Goal: Task Accomplishment & Management: Complete application form

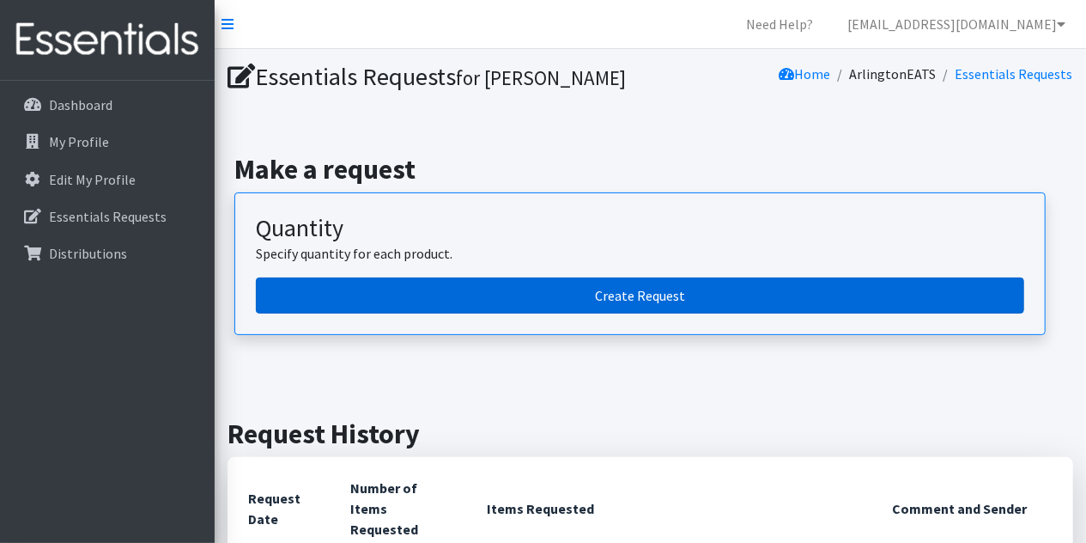
click at [696, 289] on link "Create Request" at bounding box center [640, 295] width 769 height 36
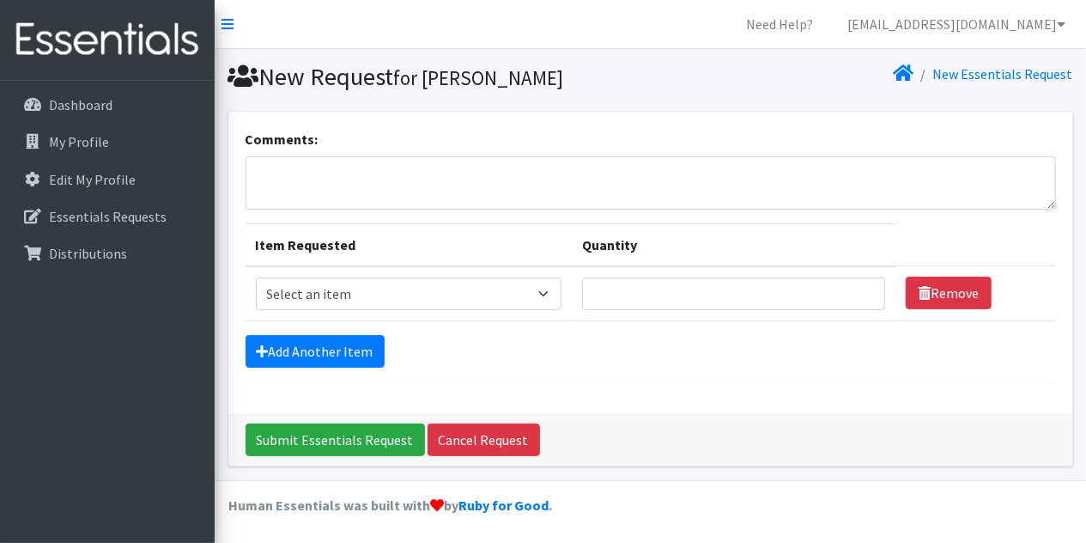
click at [419, 276] on td "Item Requested Select an item Overnights - L/XL (60-125 lbs) Overnights - S/M (…" at bounding box center [409, 293] width 326 height 55
click at [256, 277] on select "Select an item Overnights - L/XL (60-125 lbs) Overnights - S/M (38-65 lbs) Pree…" at bounding box center [409, 293] width 306 height 33
select select "14932"
click option "Preemie" at bounding box center [0, 0] width 0 height 0
click at [676, 284] on input "Quantity" at bounding box center [733, 293] width 303 height 33
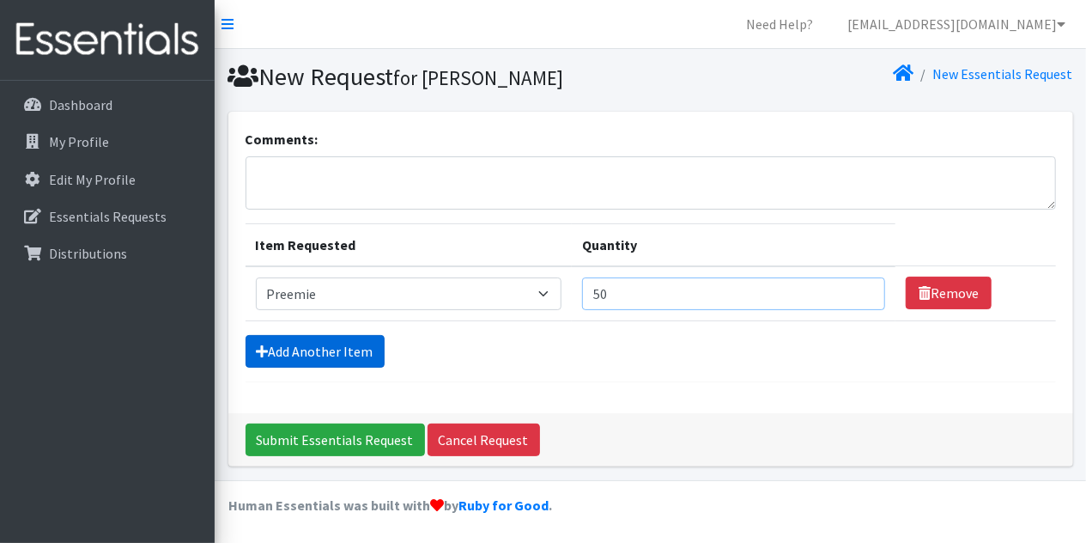
type input "50"
click at [353, 336] on link "Add Another Item" at bounding box center [315, 351] width 139 height 33
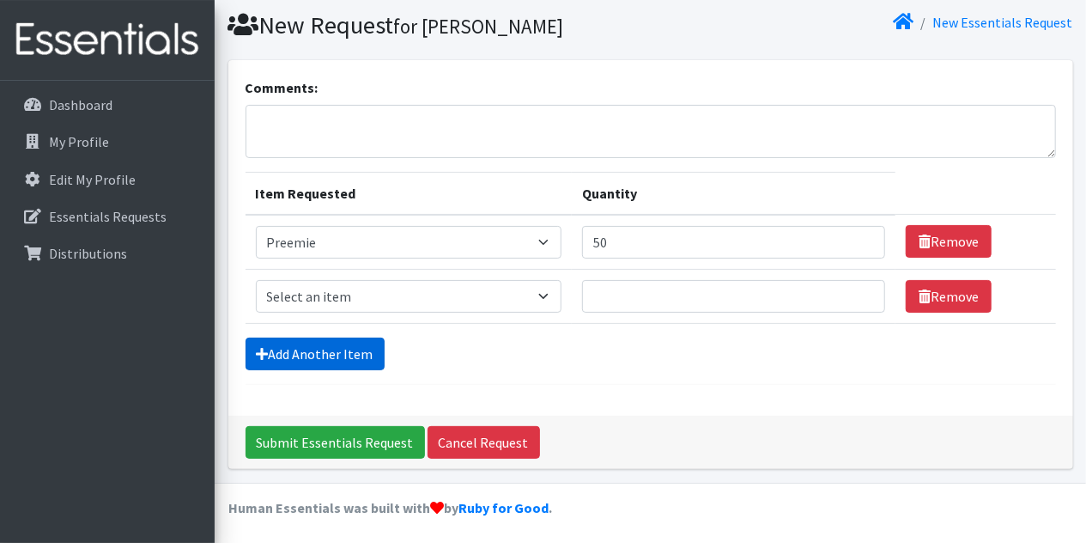
scroll to position [52, 0]
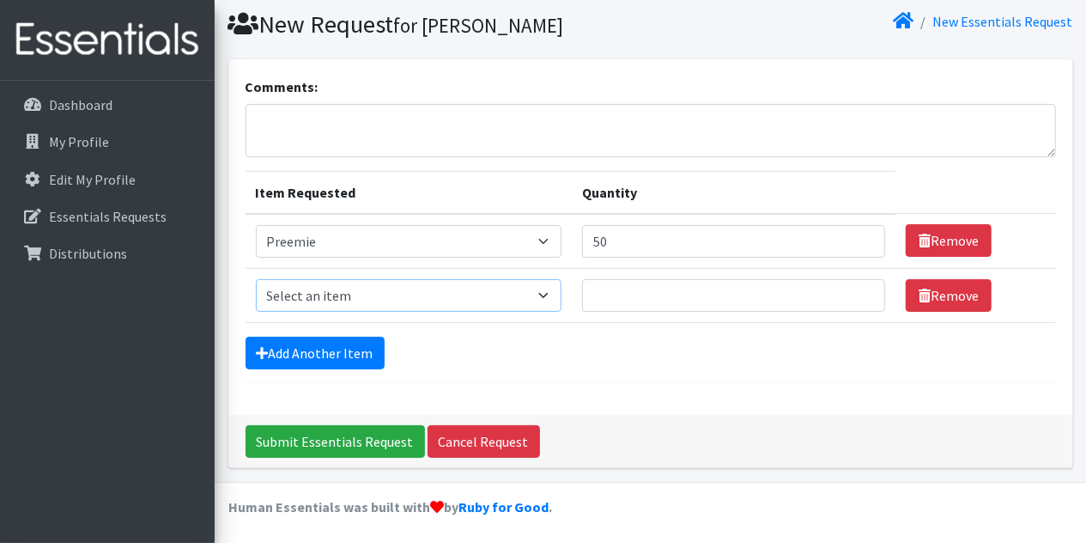
select select "14938"
click option "Size 1" at bounding box center [0, 0] width 0 height 0
click at [681, 306] on input "Quantity" at bounding box center [733, 295] width 303 height 33
type input "300"
click at [348, 333] on form "Comments: Item Requested Quantity Item Requested Select an item Overnights - L/…" at bounding box center [651, 229] width 811 height 307
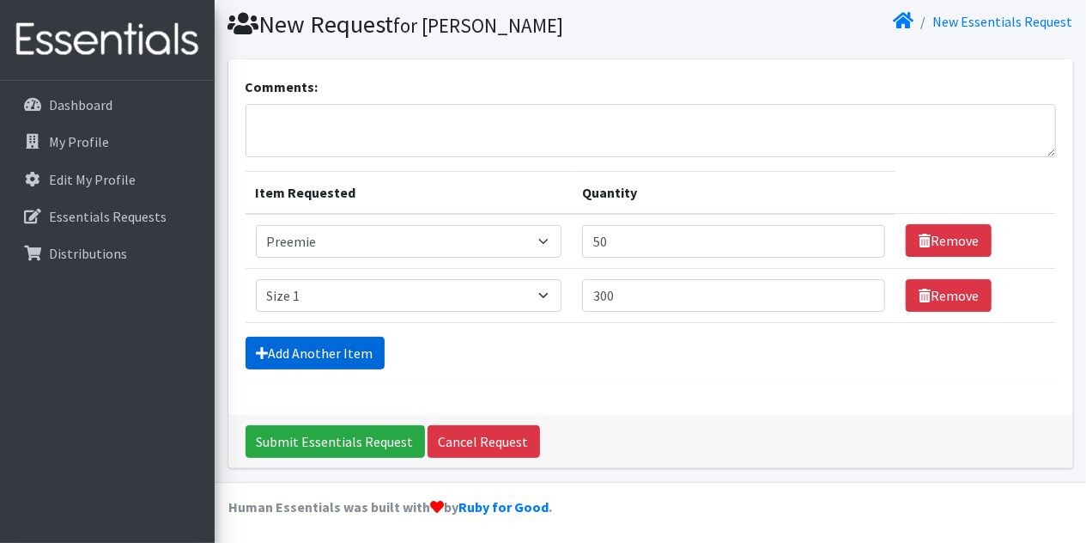
click at [336, 353] on link "Add Another Item" at bounding box center [315, 353] width 139 height 33
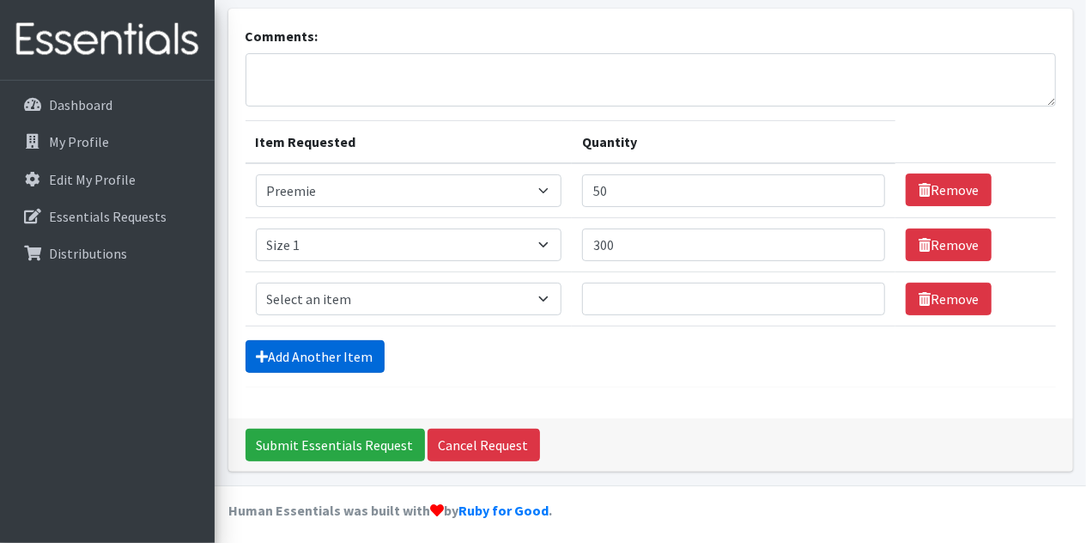
scroll to position [106, 0]
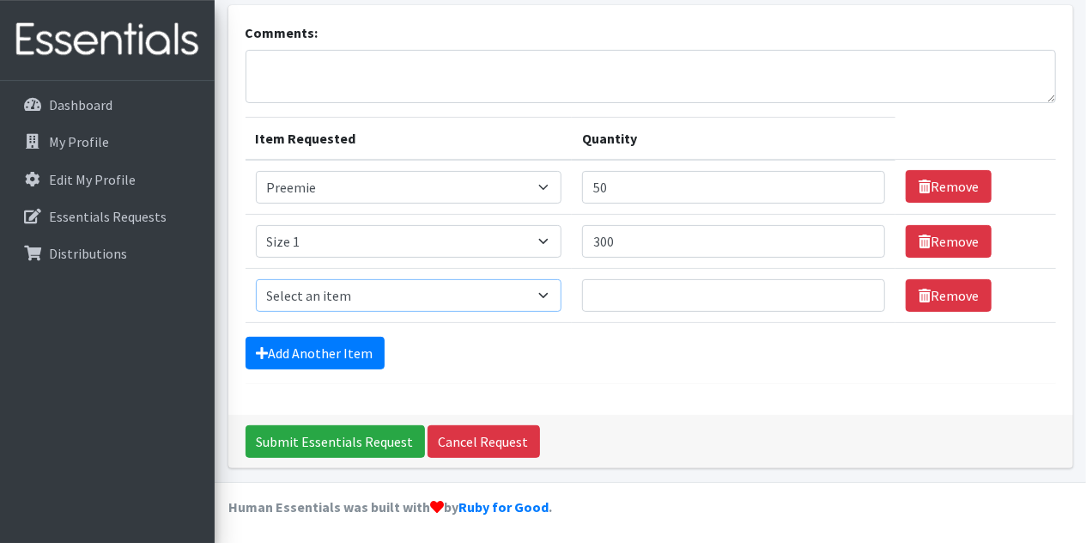
click at [256, 279] on select "Select an item Overnights - L/XL (60-125 lbs) Overnights - S/M (38-65 lbs) Pree…" at bounding box center [409, 295] width 306 height 33
select select "14919"
click option "Size 2" at bounding box center [0, 0] width 0 height 0
click at [747, 299] on input "Quantity" at bounding box center [733, 295] width 303 height 33
type input "550"
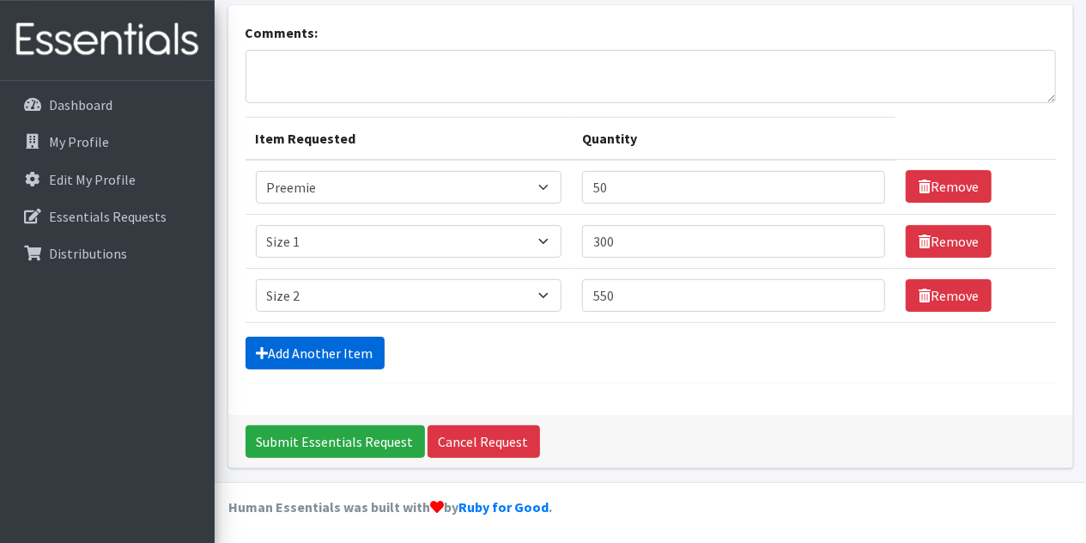
click at [283, 339] on link "Add Another Item" at bounding box center [315, 353] width 139 height 33
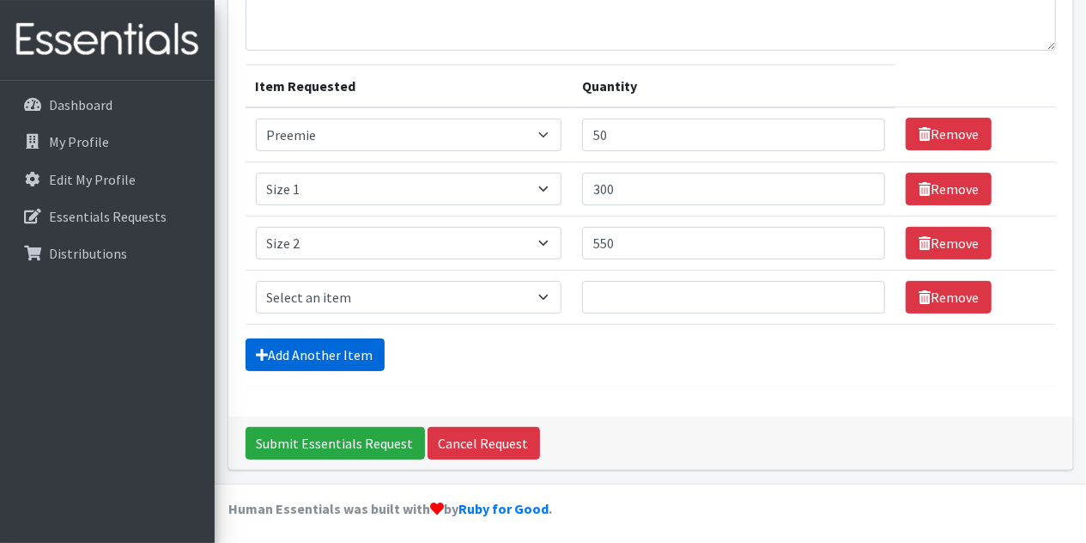
scroll to position [160, 0]
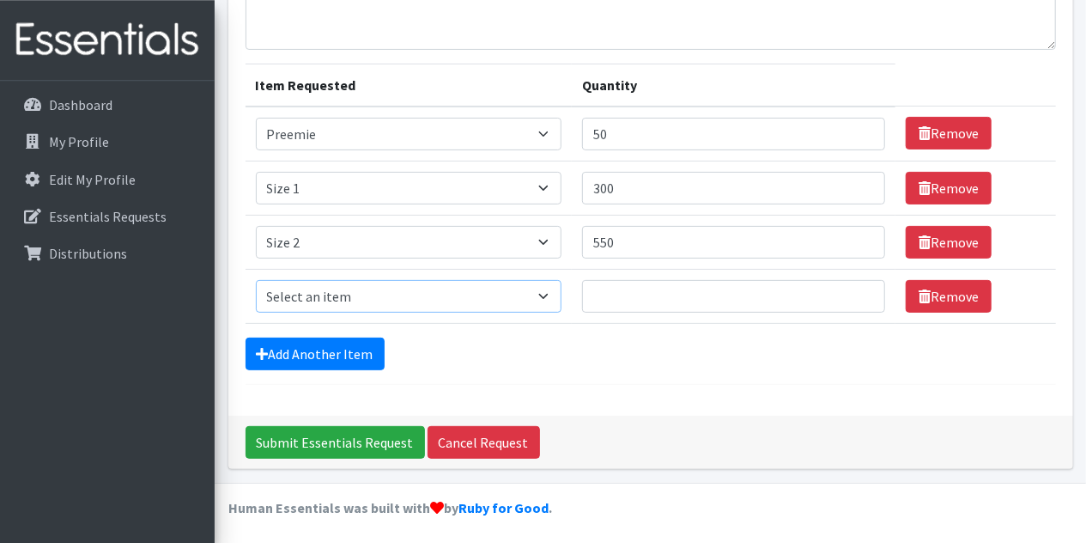
click at [256, 280] on select "Select an item Overnights - L/XL (60-125 lbs) Overnights - S/M (38-65 lbs) Pree…" at bounding box center [409, 296] width 306 height 33
select select "14902"
click option "Size 3" at bounding box center [0, 0] width 0 height 0
click at [679, 301] on input "Quantity" at bounding box center [733, 296] width 303 height 33
type input "600"
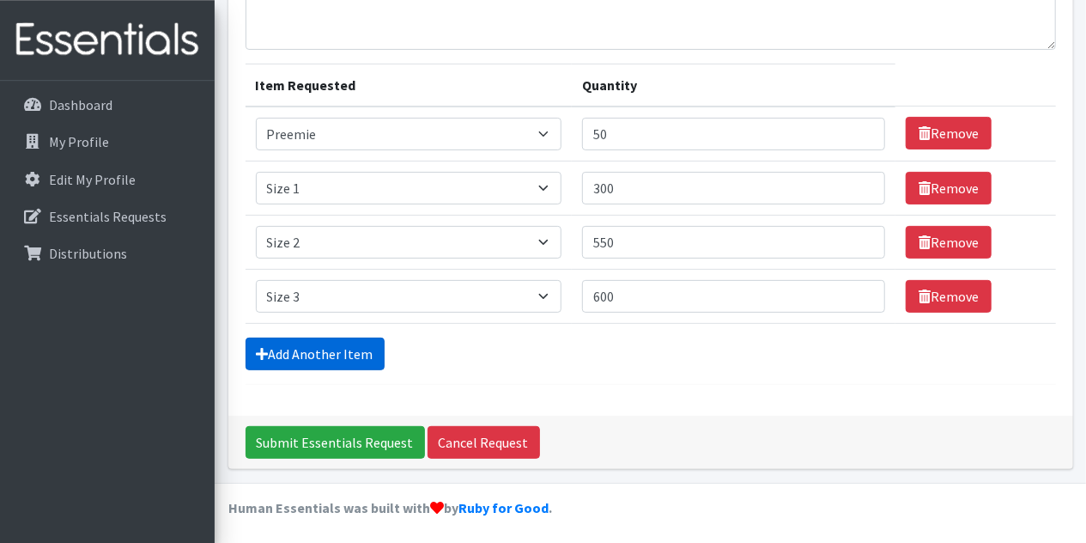
click at [310, 359] on link "Add Another Item" at bounding box center [315, 353] width 139 height 33
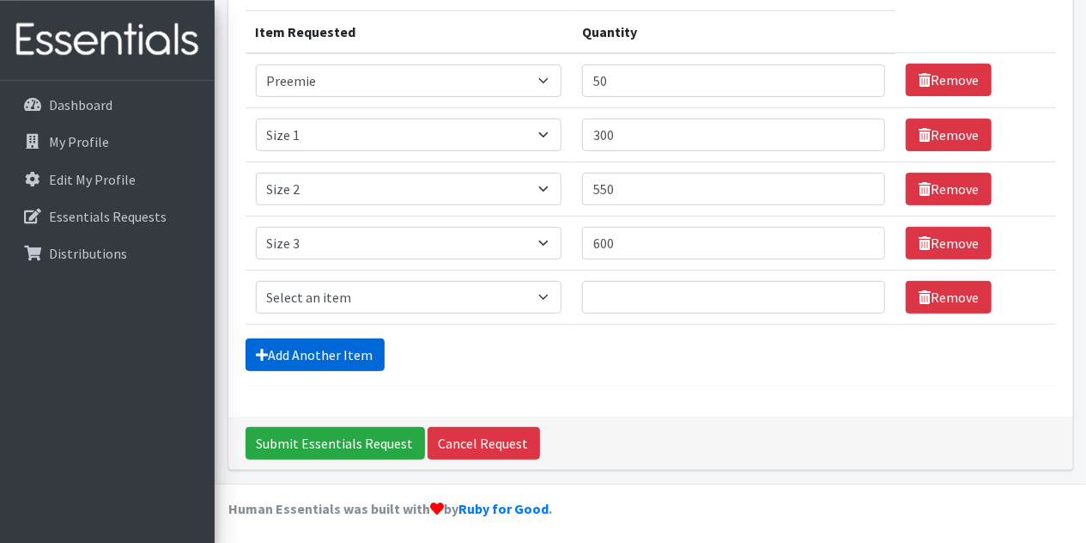
scroll to position [214, 0]
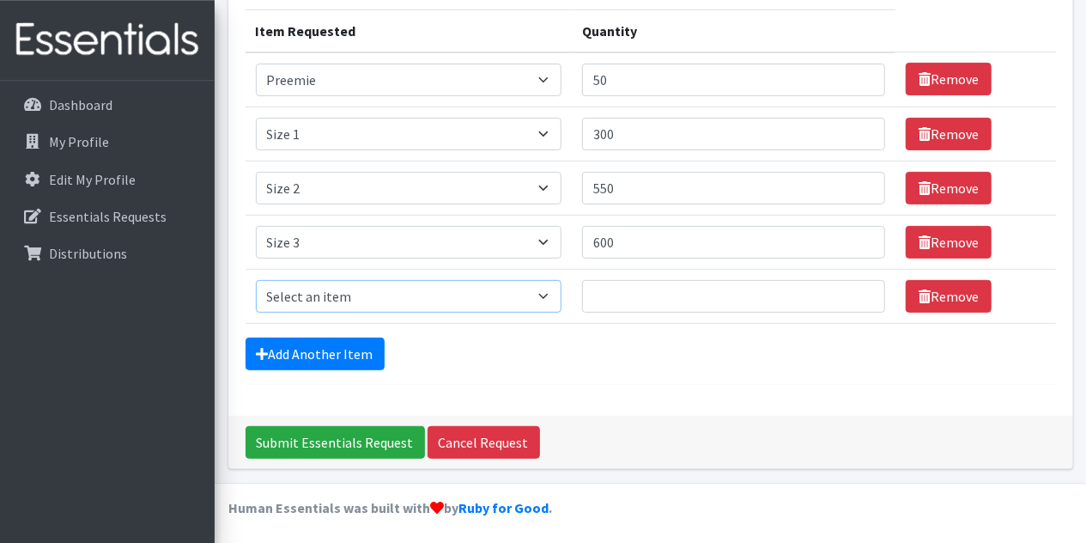
click at [256, 280] on select "Select an item Overnights - L/XL (60-125 lbs) Overnights - S/M (38-65 lbs) Pree…" at bounding box center [409, 296] width 306 height 33
select select "14922"
click option "Size 4" at bounding box center [0, 0] width 0 height 0
click at [660, 296] on input "Quantity" at bounding box center [733, 296] width 303 height 33
type input "800"
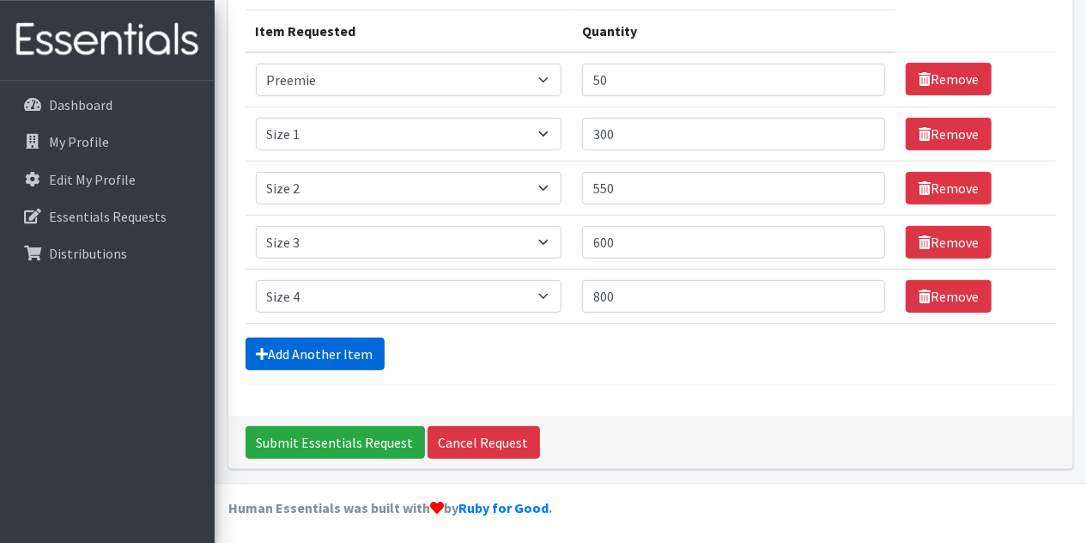
click at [298, 352] on link "Add Another Item" at bounding box center [315, 353] width 139 height 33
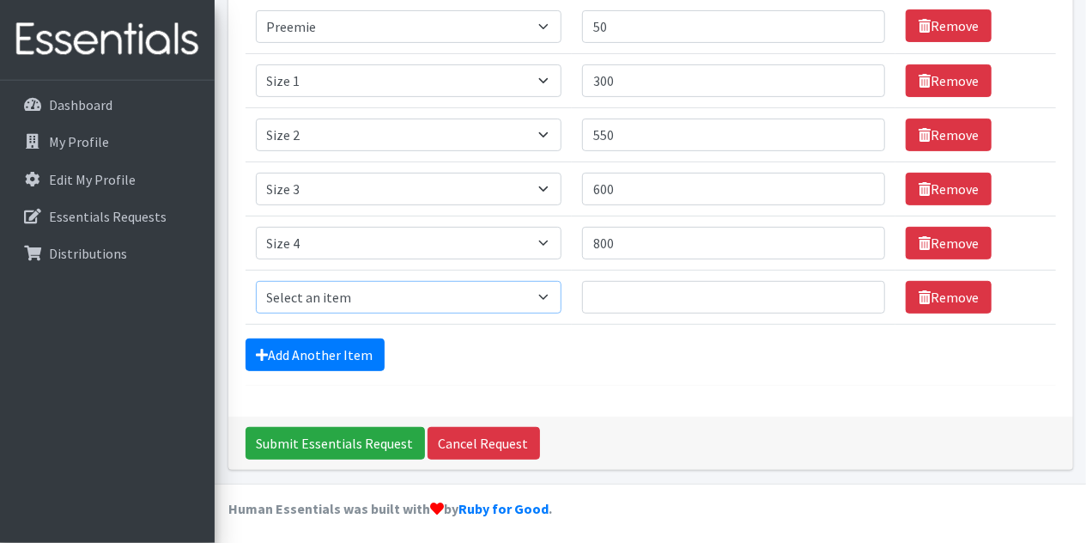
click at [256, 281] on select "Select an item Overnights - L/XL (60-125 lbs) Overnights - S/M (38-65 lbs) Pree…" at bounding box center [409, 297] width 306 height 33
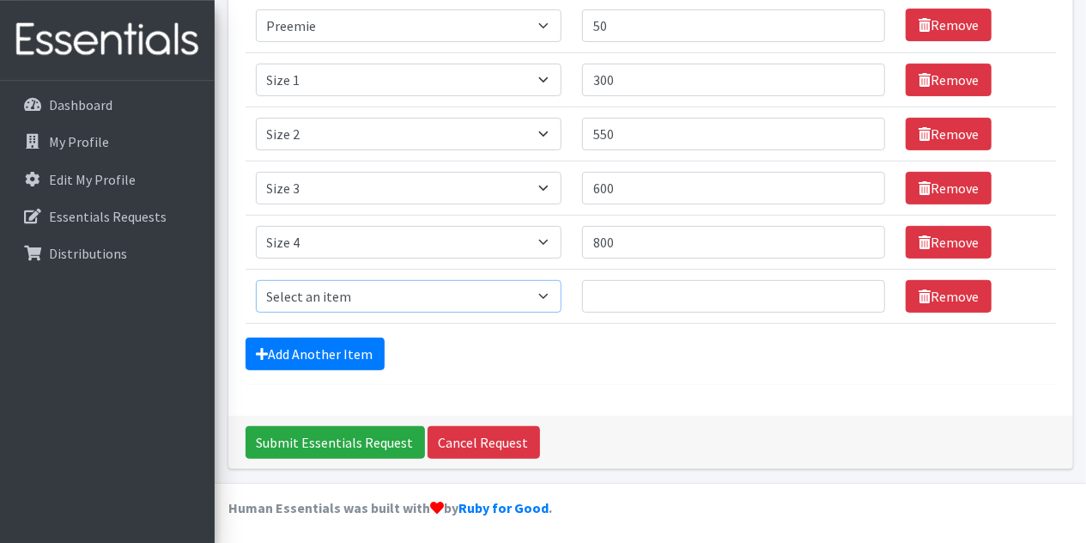
select select "14920"
click option "Size 5" at bounding box center [0, 0] width 0 height 0
click at [696, 264] on td "Quantity 800" at bounding box center [734, 242] width 324 height 54
click at [694, 281] on input "Quantity" at bounding box center [733, 296] width 303 height 33
type input "1500"
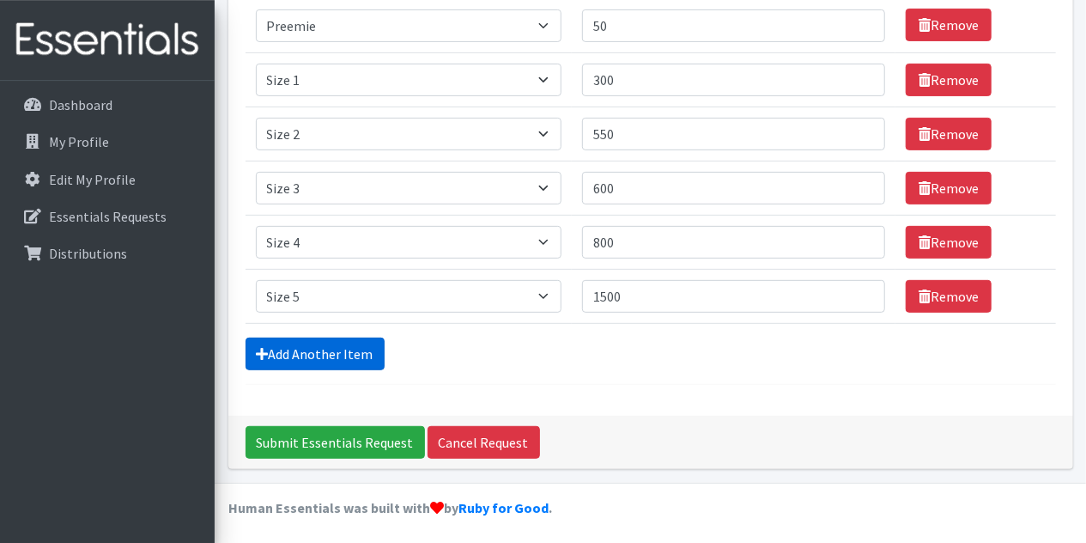
click at [358, 339] on link "Add Another Item" at bounding box center [315, 353] width 139 height 33
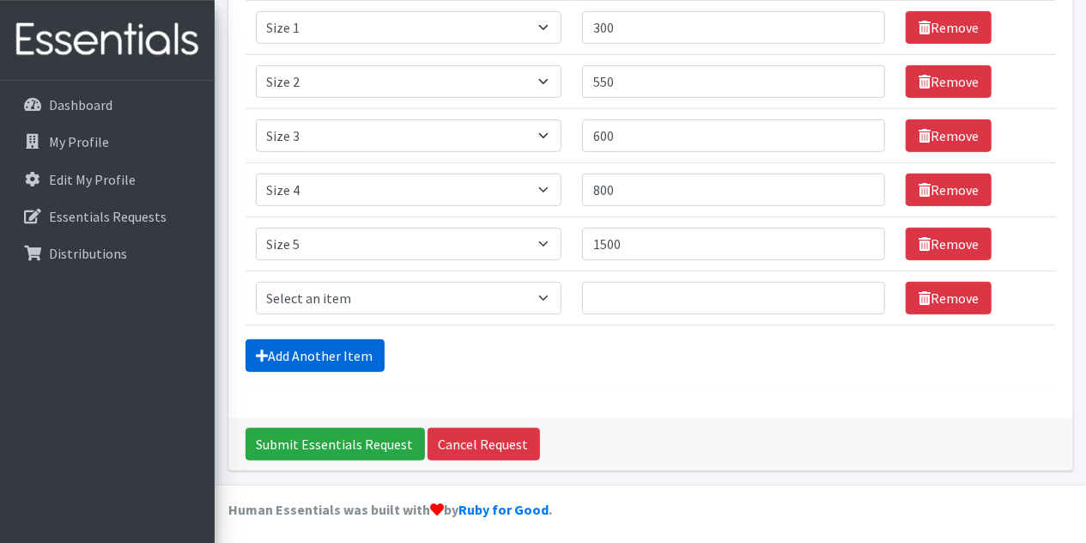
scroll to position [321, 0]
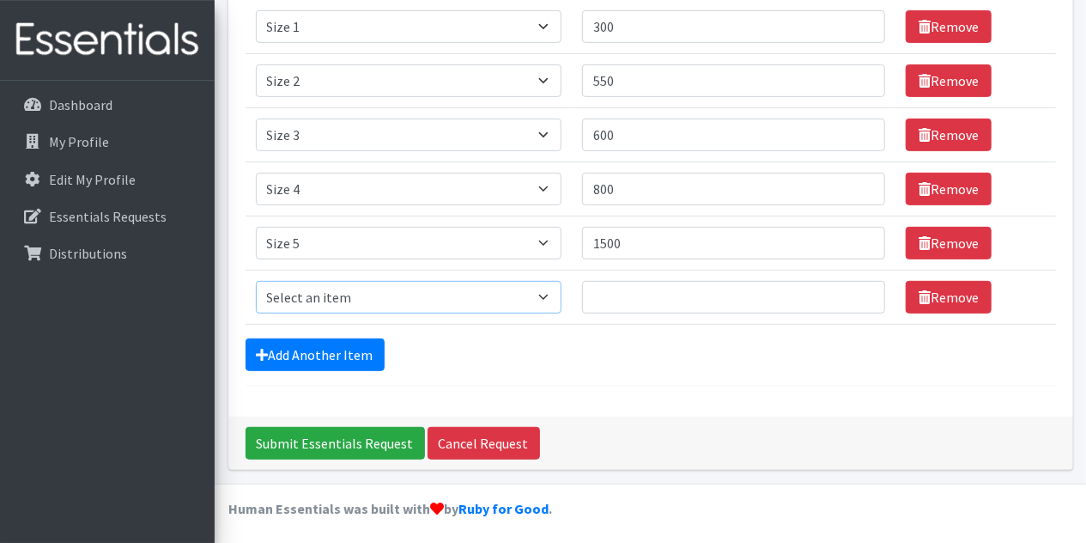
click at [256, 281] on select "Select an item Overnights - L/XL (60-125 lbs) Overnights - S/M (38-65 lbs) Pree…" at bounding box center [409, 297] width 306 height 33
select select "14903"
click option "Size 6" at bounding box center [0, 0] width 0 height 0
click at [609, 303] on input "Quantity" at bounding box center [733, 297] width 303 height 33
type input "1600"
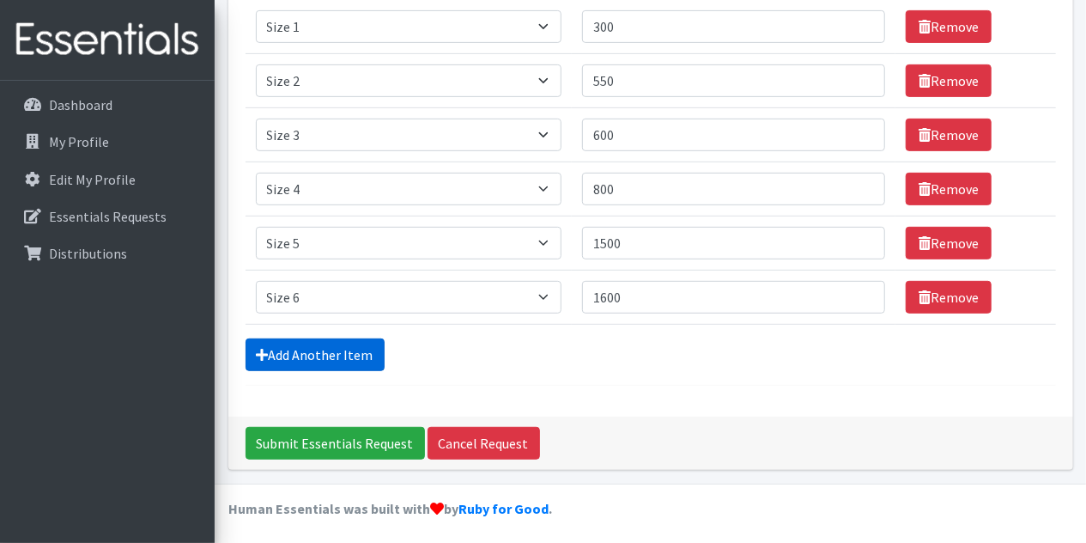
click at [325, 355] on link "Add Another Item" at bounding box center [315, 354] width 139 height 33
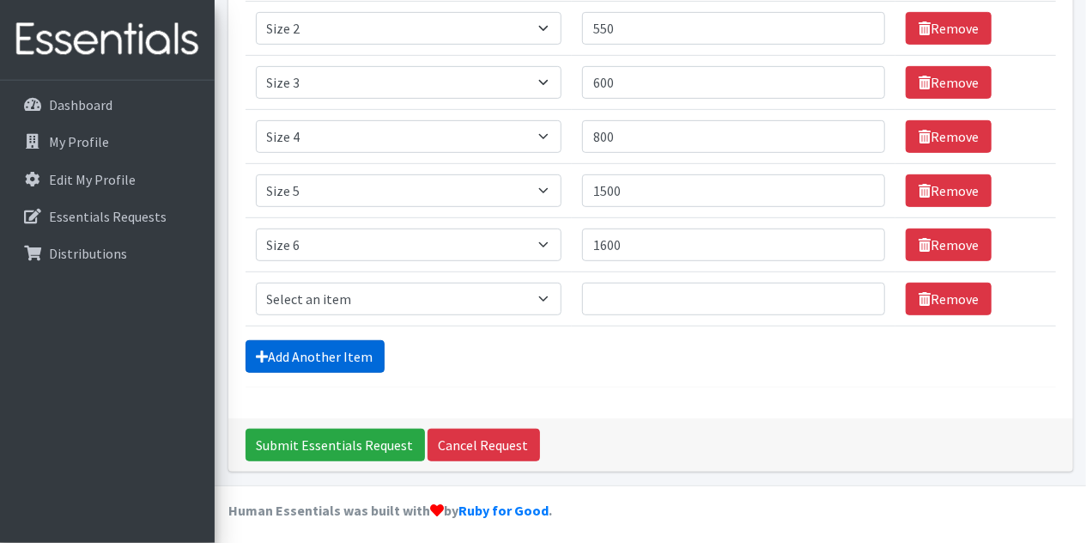
scroll to position [375, 0]
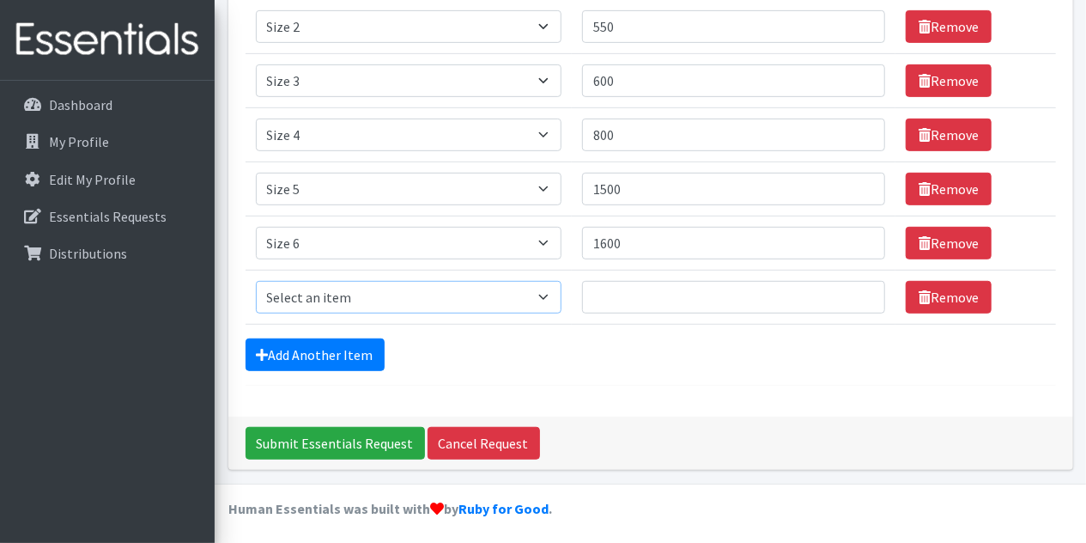
select select "14916"
click option "Size 7" at bounding box center [0, 0] width 0 height 0
click at [609, 292] on input "Quantity" at bounding box center [733, 297] width 303 height 33
type input "600"
click at [374, 347] on link "Add Another Item" at bounding box center [315, 354] width 139 height 33
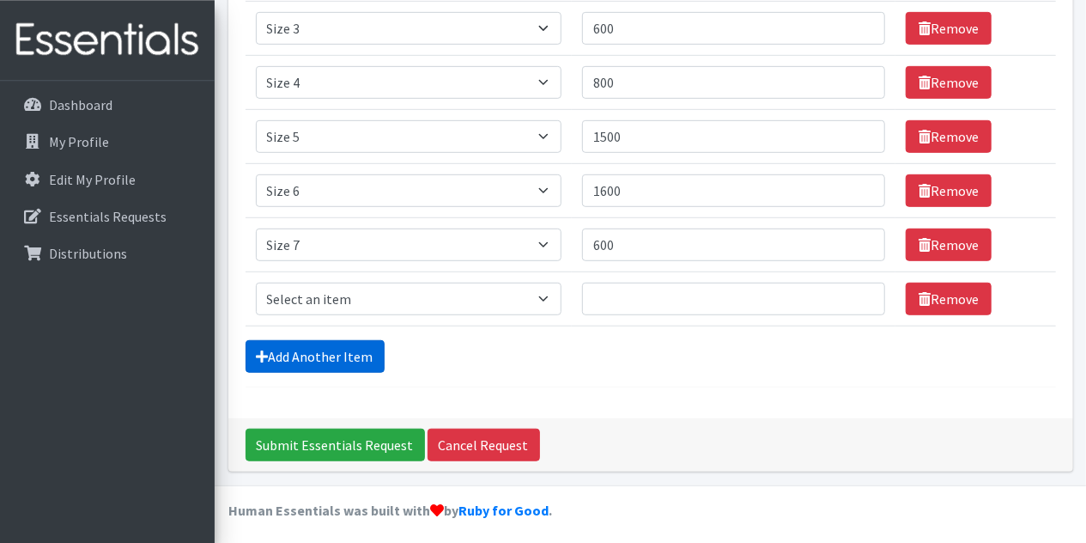
scroll to position [429, 0]
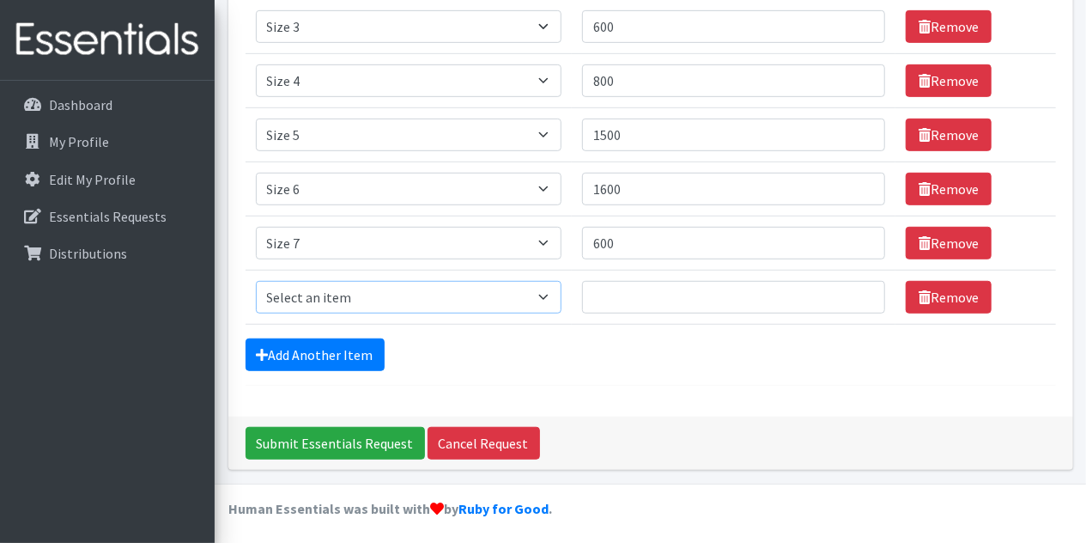
click at [256, 281] on select "Select an item Overnights - L/XL (60-125 lbs) Overnights - S/M (38-65 lbs) Pree…" at bounding box center [409, 297] width 306 height 33
select select "14948"
click option "Unisex Pull-Ups 2T-3T" at bounding box center [0, 0] width 0 height 0
click at [647, 283] on input "Quantity" at bounding box center [733, 297] width 303 height 33
type input "0"
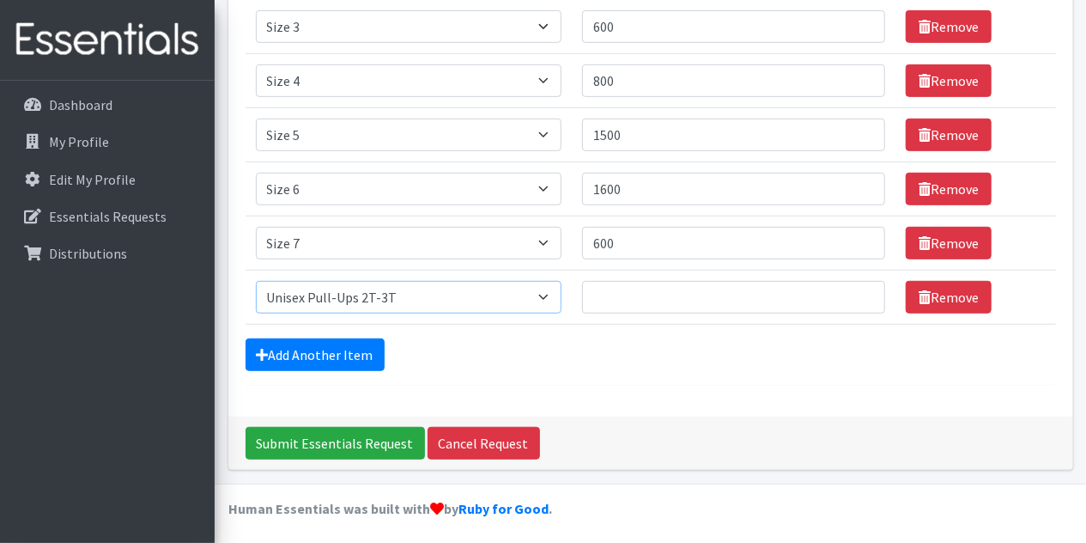
click at [256, 281] on select "Select an item Overnights - L/XL (60-125 lbs) Overnights - S/M (38-65 lbs) Pree…" at bounding box center [409, 297] width 306 height 33
select select "15085"
click option "Unisex Pull-Ups 3t-4T" at bounding box center [0, 0] width 0 height 0
click at [660, 296] on input "Quantity" at bounding box center [733, 297] width 303 height 33
type input "100"
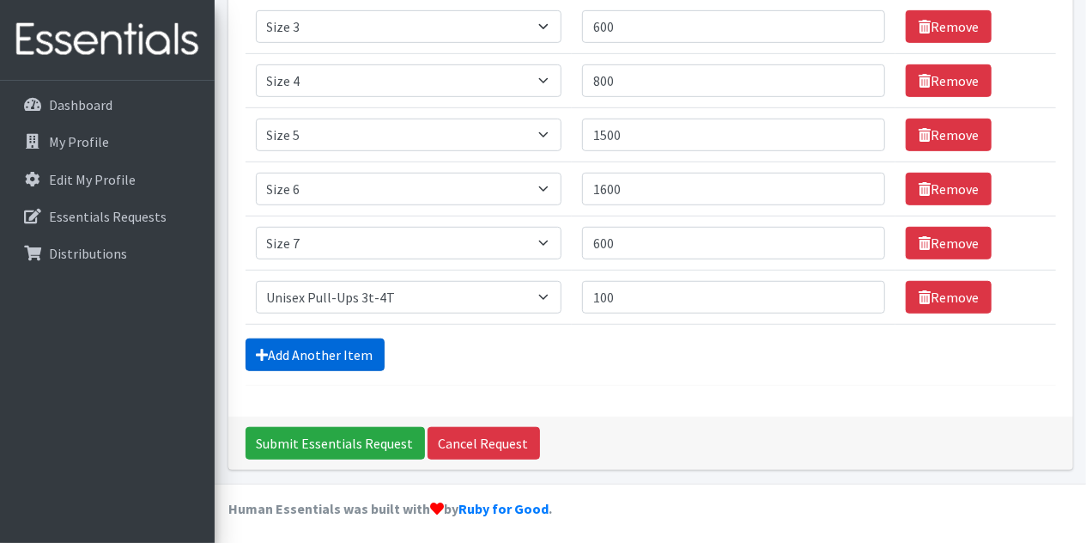
click at [292, 349] on link "Add Another Item" at bounding box center [315, 354] width 139 height 33
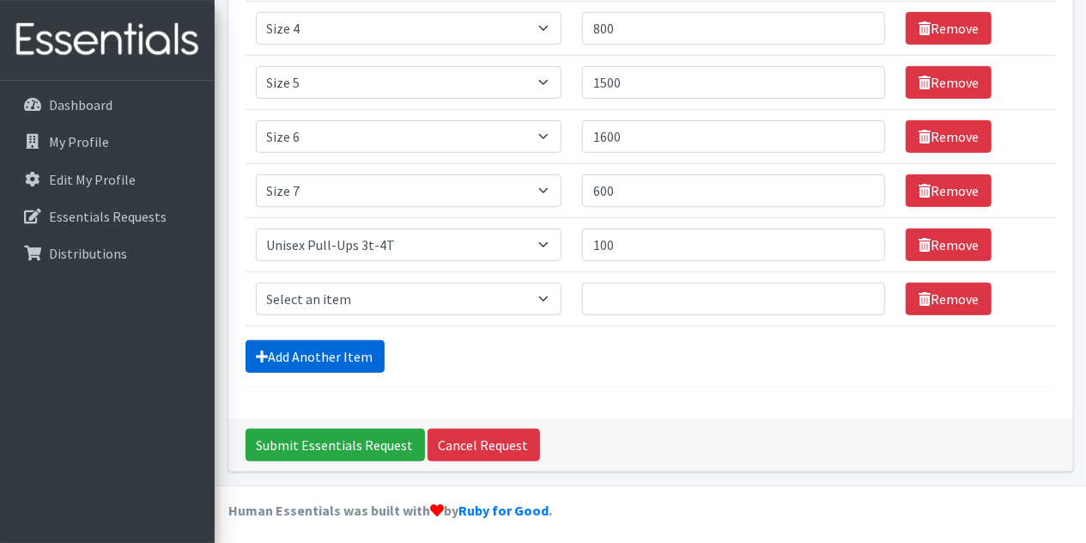
scroll to position [483, 0]
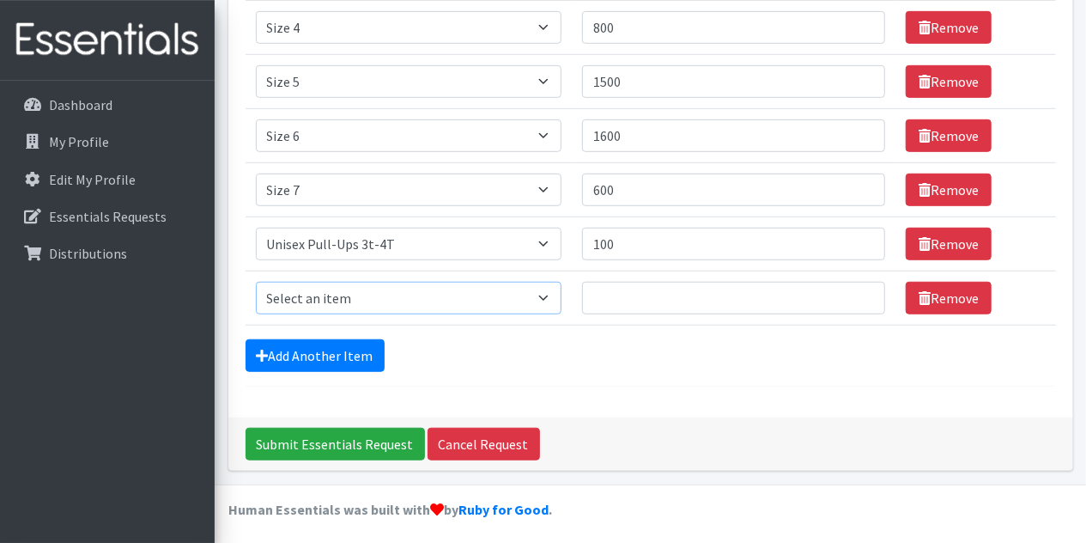
click at [256, 282] on select "Select an item Overnights - L/XL (60-125 lbs) Overnights - S/M (38-65 lbs) Pree…" at bounding box center [409, 298] width 306 height 33
select select "15010"
click option "Unisex Pull-Ups 4T-5T" at bounding box center [0, 0] width 0 height 0
click at [671, 289] on input "Quantity" at bounding box center [733, 298] width 303 height 33
type input "600"
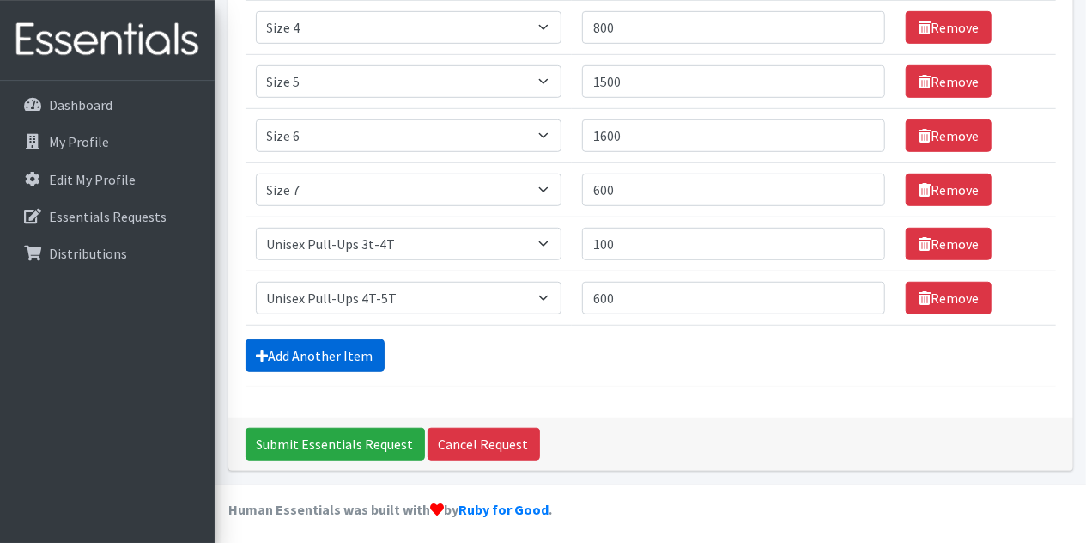
click at [341, 339] on link "Add Another Item" at bounding box center [315, 355] width 139 height 33
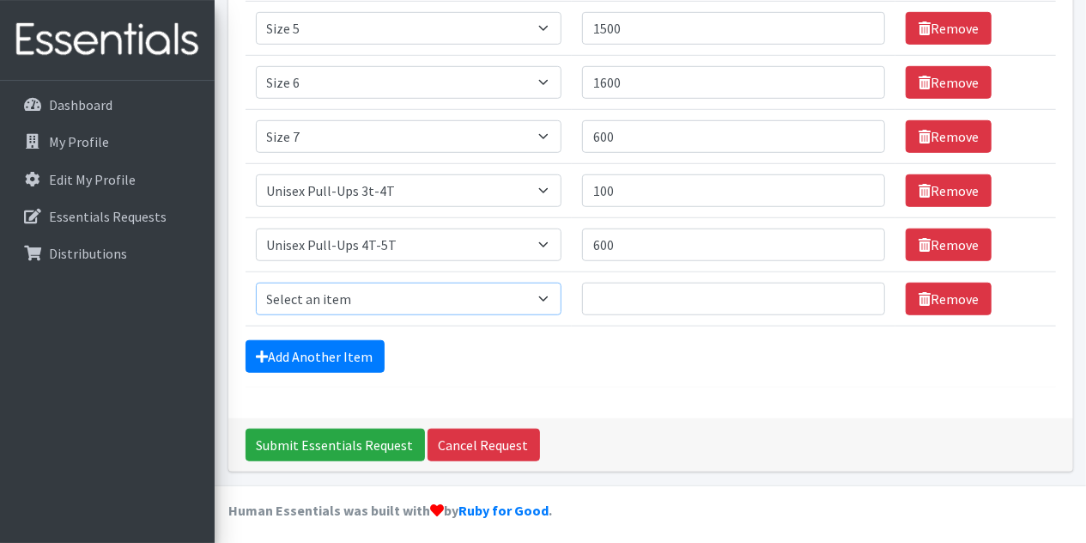
scroll to position [537, 0]
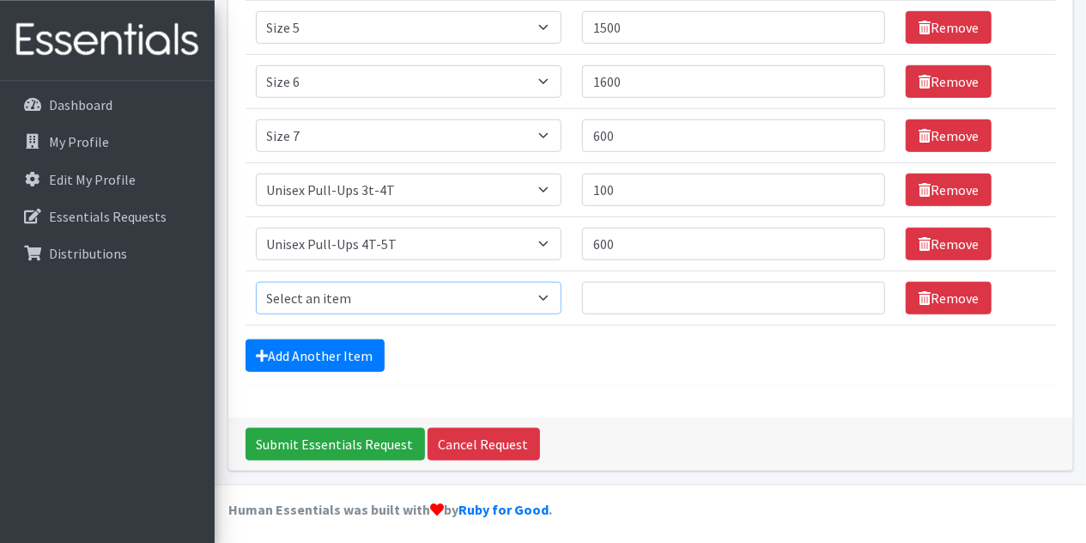
click at [256, 282] on select "Select an item Overnights - L/XL (60-125 lbs) Overnights - S/M (38-65 lbs) Pree…" at bounding box center [409, 298] width 306 height 33
select select "15009"
click option "Unisex Pull-Ups 5T-6T" at bounding box center [0, 0] width 0 height 0
click at [629, 282] on input "Quantity" at bounding box center [733, 298] width 303 height 33
type input "100"
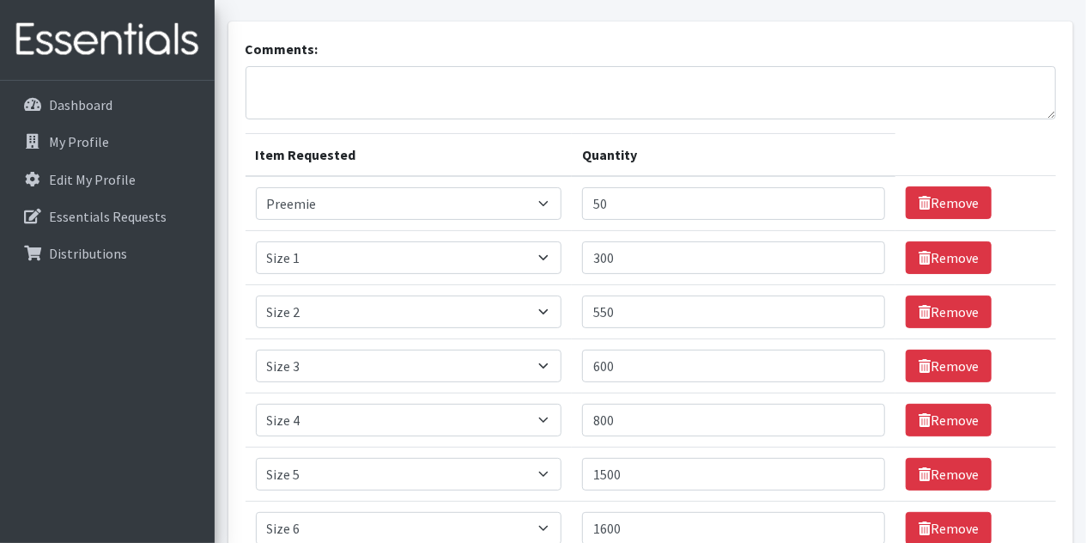
scroll to position [0, 0]
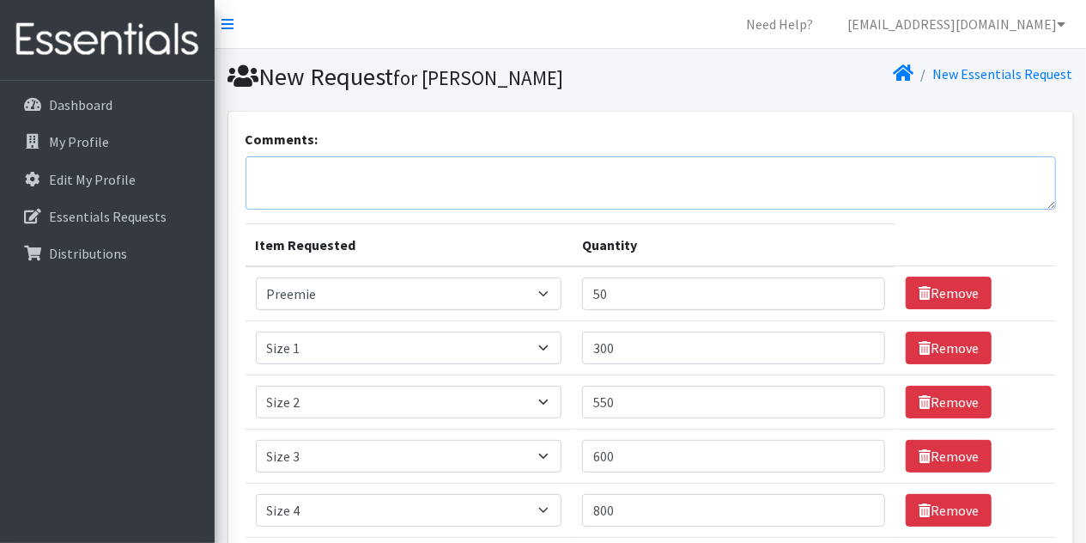
click at [556, 191] on textarea "Comments:" at bounding box center [651, 182] width 811 height 53
type textarea "Diaper wipes"
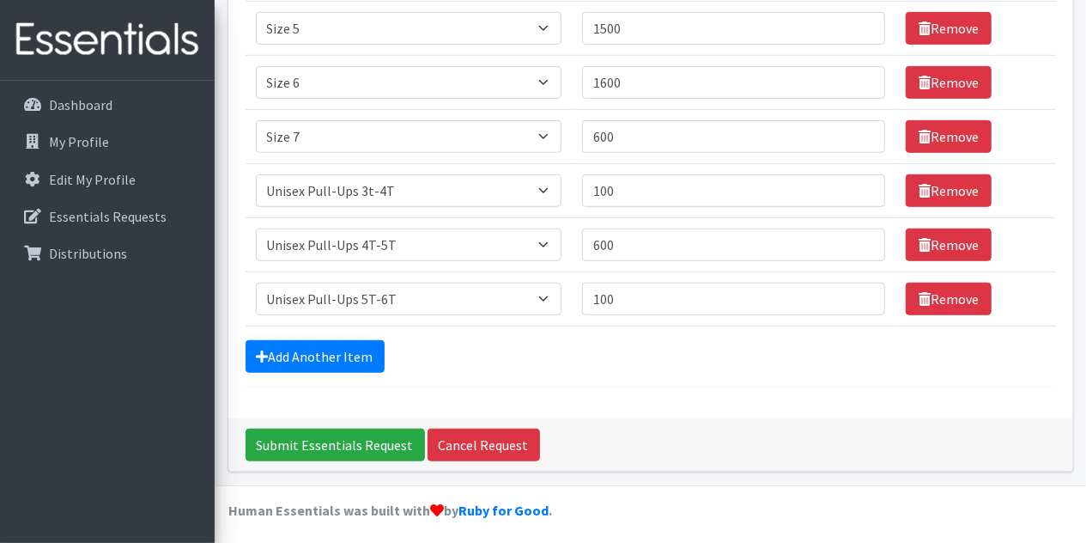
scroll to position [537, 0]
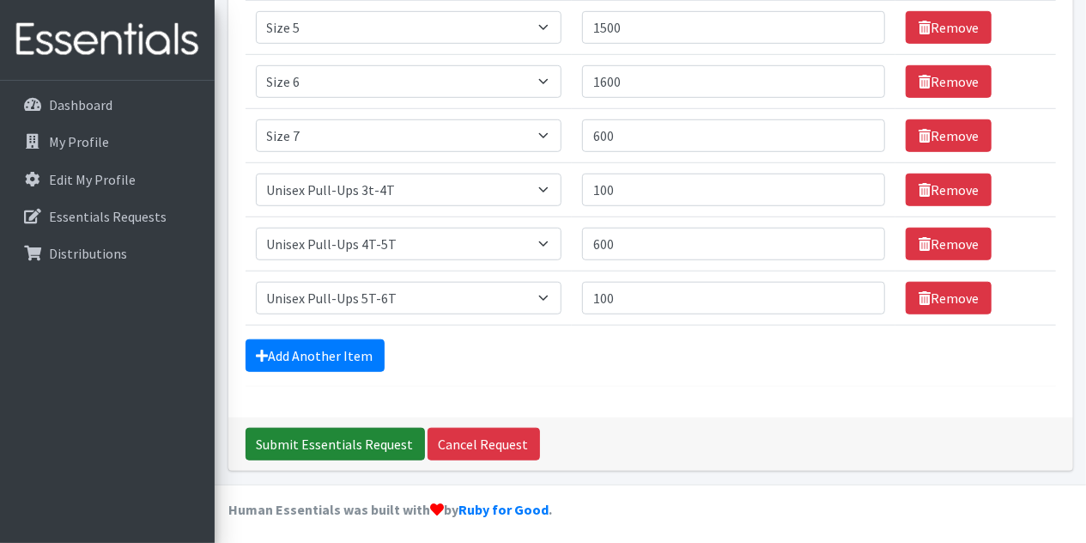
type textarea "Any diaper wipes you have would be very helpful as well! Thank you!"
click at [359, 440] on input "Submit Essentials Request" at bounding box center [335, 444] width 179 height 33
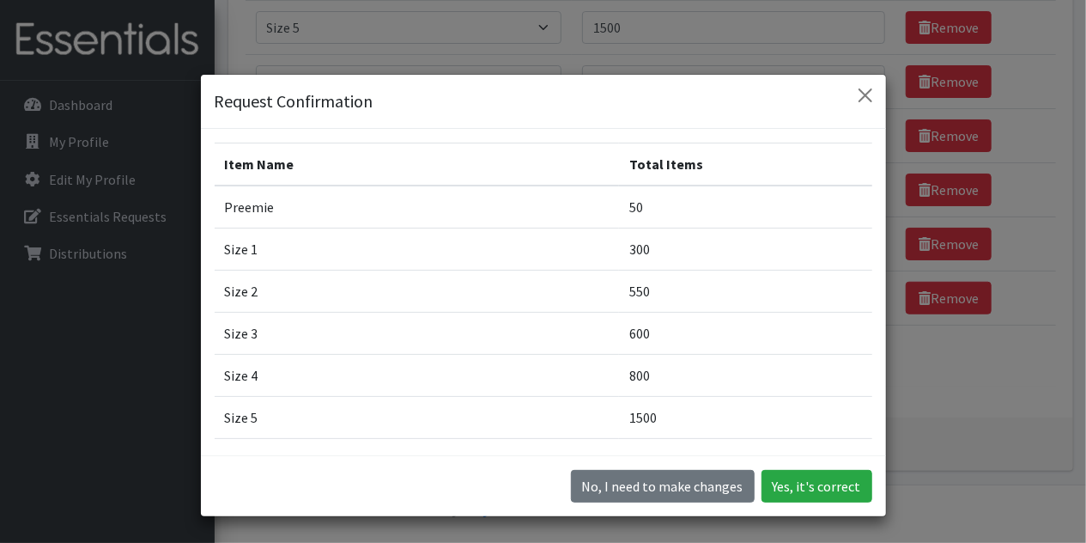
scroll to position [335, 0]
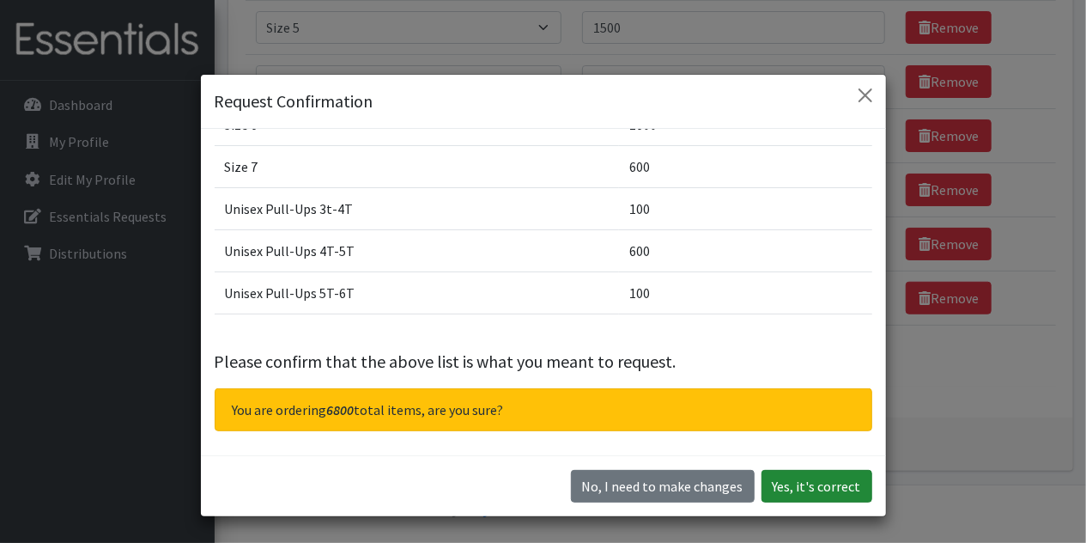
click at [798, 474] on button "Yes, it's correct" at bounding box center [817, 486] width 111 height 33
